Goal: Information Seeking & Learning: Find specific fact

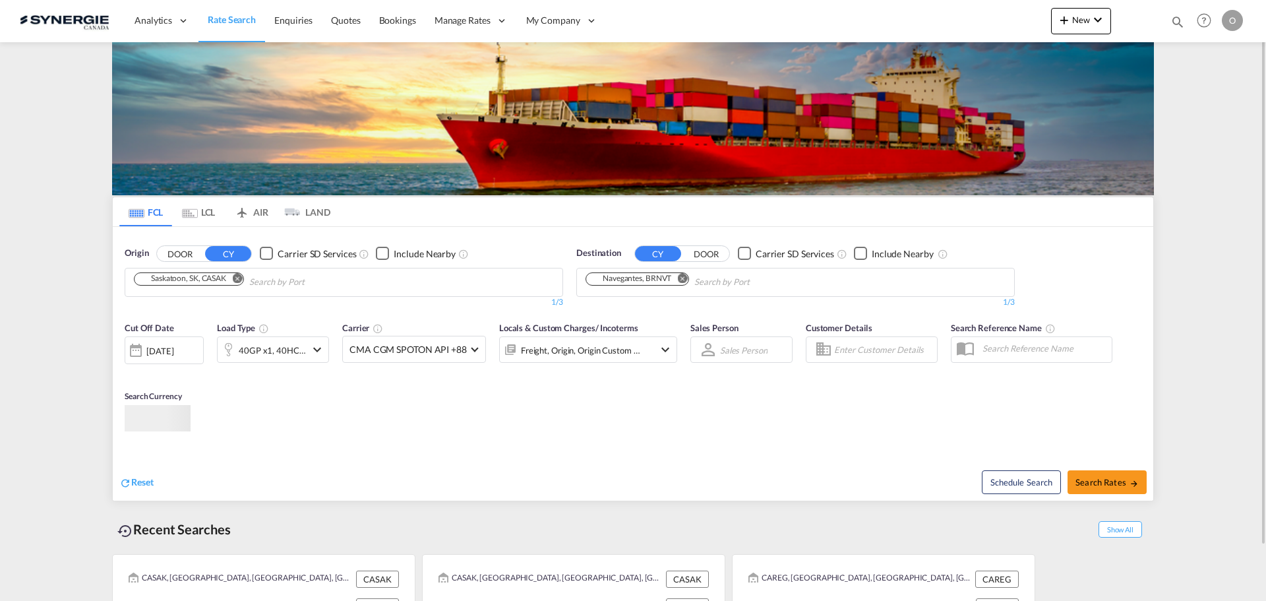
click at [1176, 24] on md-icon "icon-magnify" at bounding box center [1177, 22] width 15 height 15
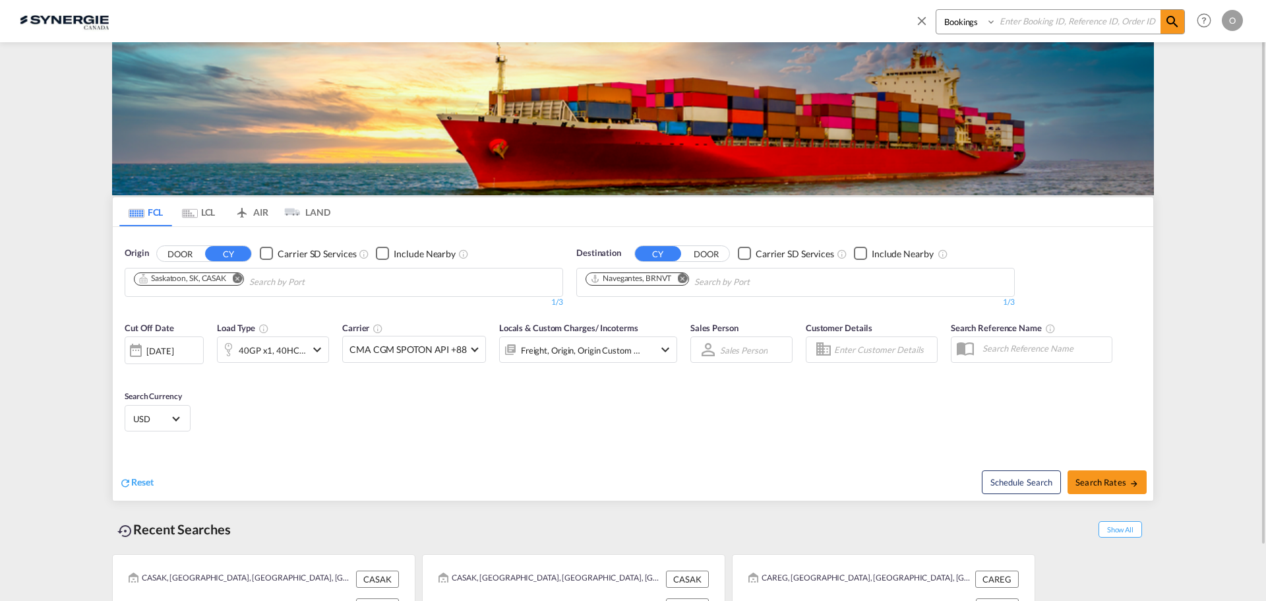
click at [995, 20] on select "Bookings Quotes Enquiries" at bounding box center [967, 22] width 63 height 24
select select "Quotes"
click at [936, 10] on select "Bookings Quotes Enquiries" at bounding box center [967, 22] width 63 height 24
click at [1023, 26] on input at bounding box center [1078, 21] width 164 height 23
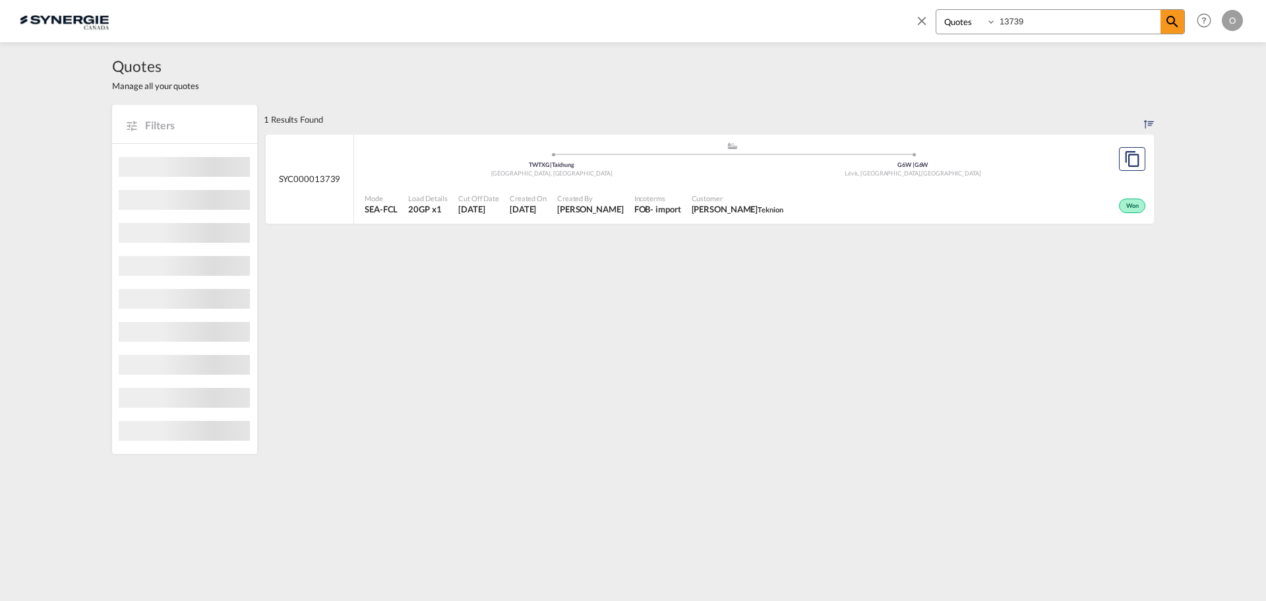
click at [634, 204] on div "FOB - import" at bounding box center [657, 209] width 47 height 12
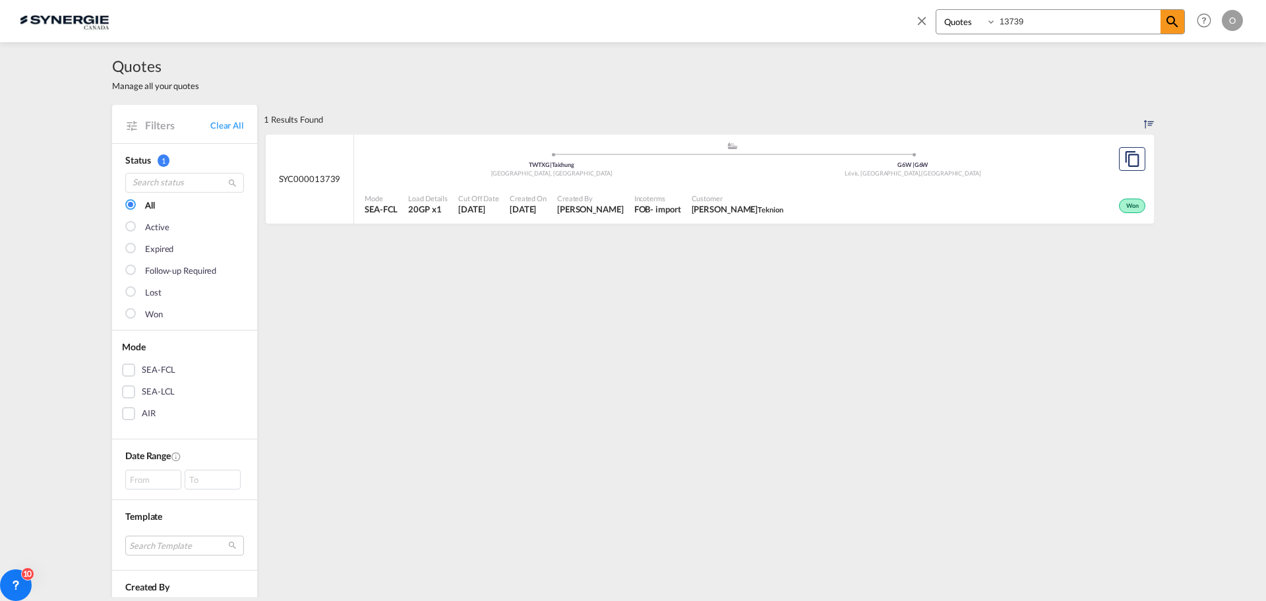
drag, startPoint x: 1045, startPoint y: 16, endPoint x: 958, endPoint y: 10, distance: 86.6
click at [958, 10] on div "Bookings Quotes Enquiries 13739" at bounding box center [1060, 21] width 249 height 25
type input "13962"
click at [607, 207] on span "Karen Mercier" at bounding box center [594, 209] width 67 height 12
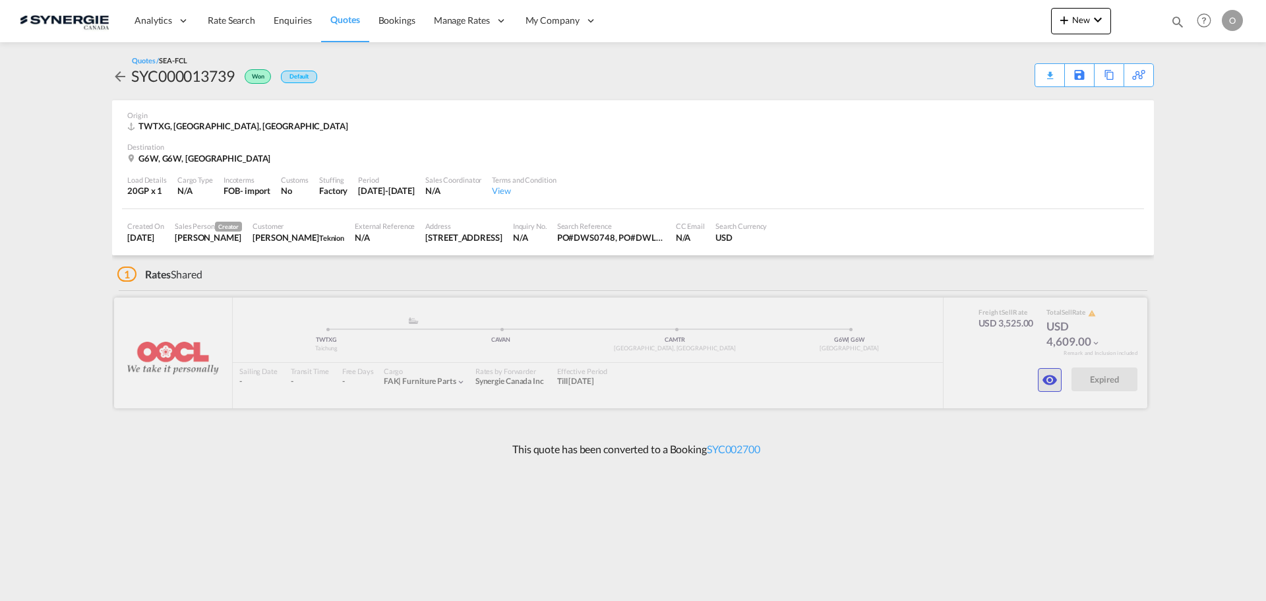
click at [1043, 378] on md-icon "icon-eye" at bounding box center [1050, 380] width 16 height 16
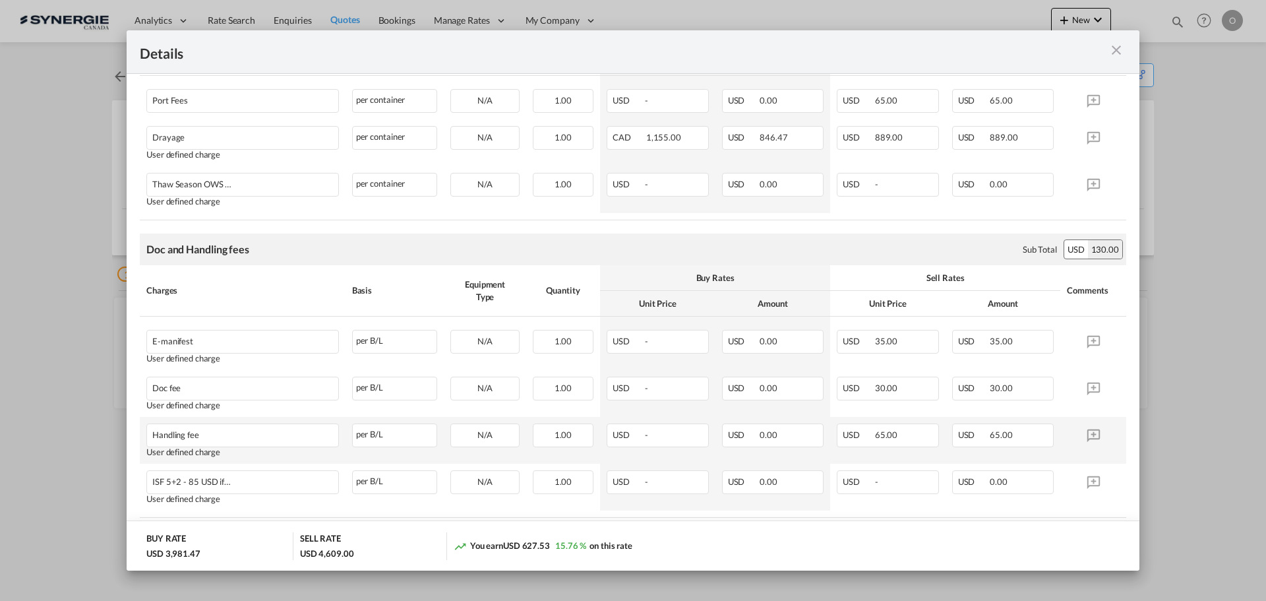
scroll to position [493, 0]
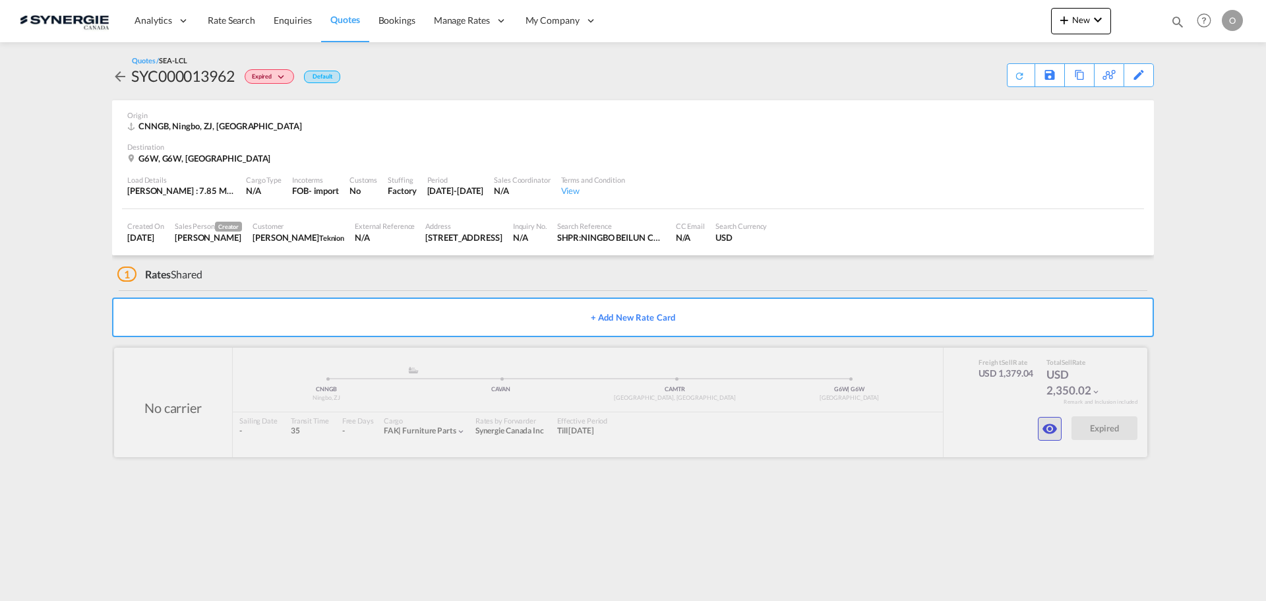
click at [1052, 424] on md-icon "icon-eye" at bounding box center [1050, 429] width 16 height 16
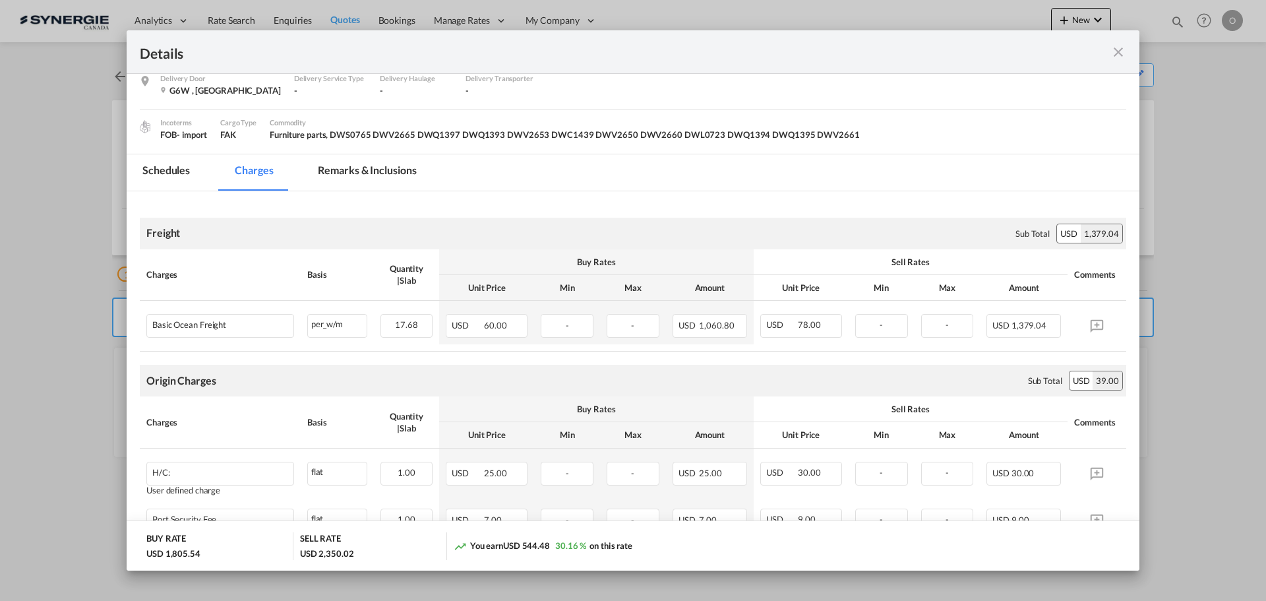
scroll to position [132, 0]
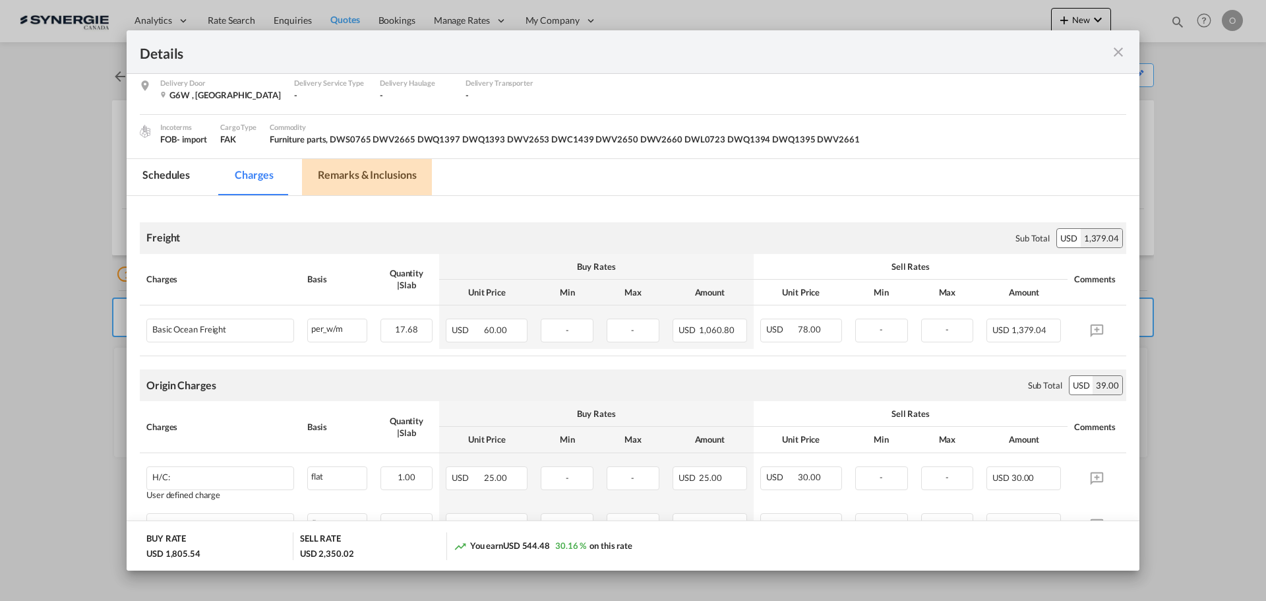
click at [381, 173] on md-tab-item "Remarks & Inclusions" at bounding box center [367, 177] width 130 height 36
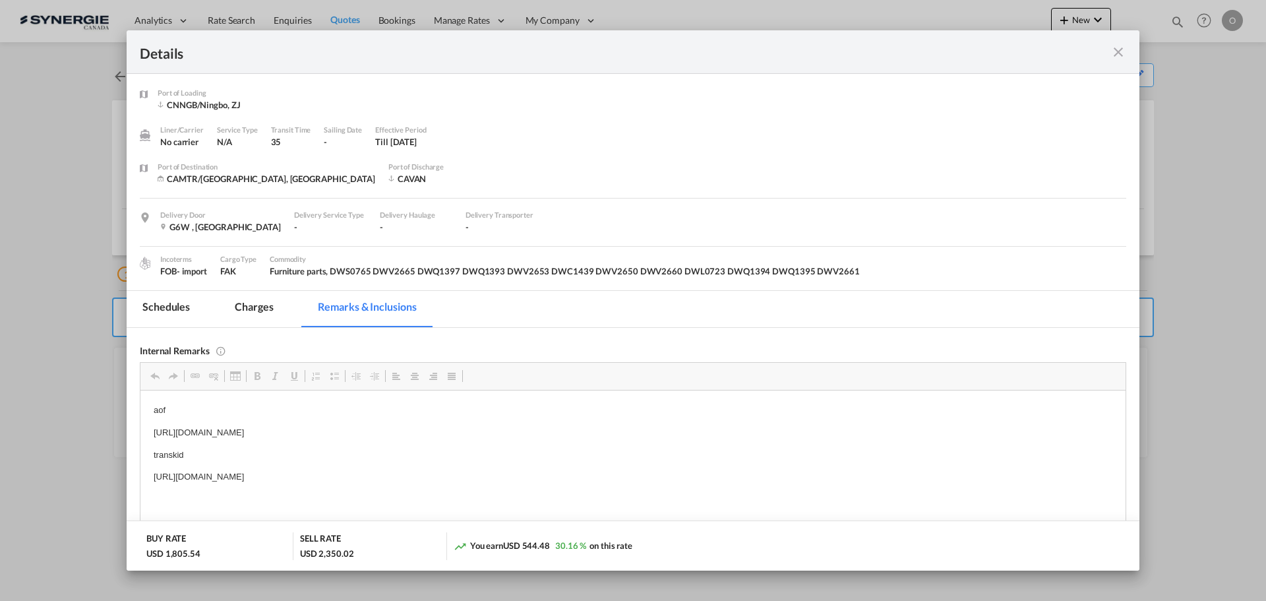
scroll to position [66, 0]
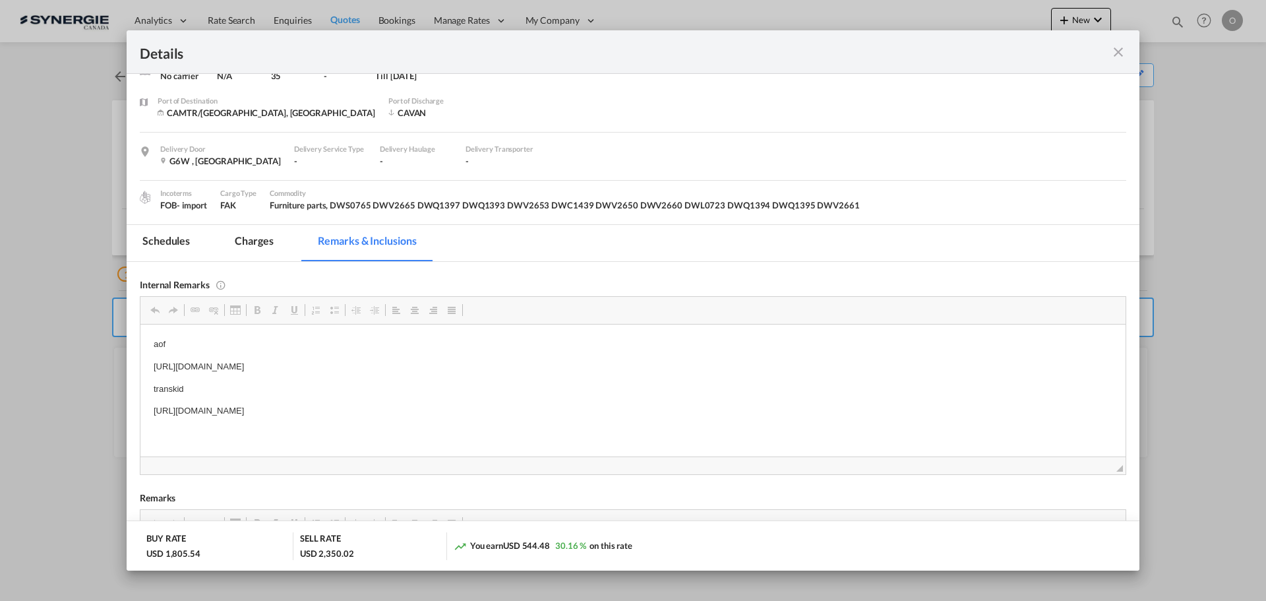
drag, startPoint x: 150, startPoint y: 408, endPoint x: 511, endPoint y: 416, distance: 361.4
copy p "[URL][DOMAIN_NAME]"
